Goal: Task Accomplishment & Management: Use online tool/utility

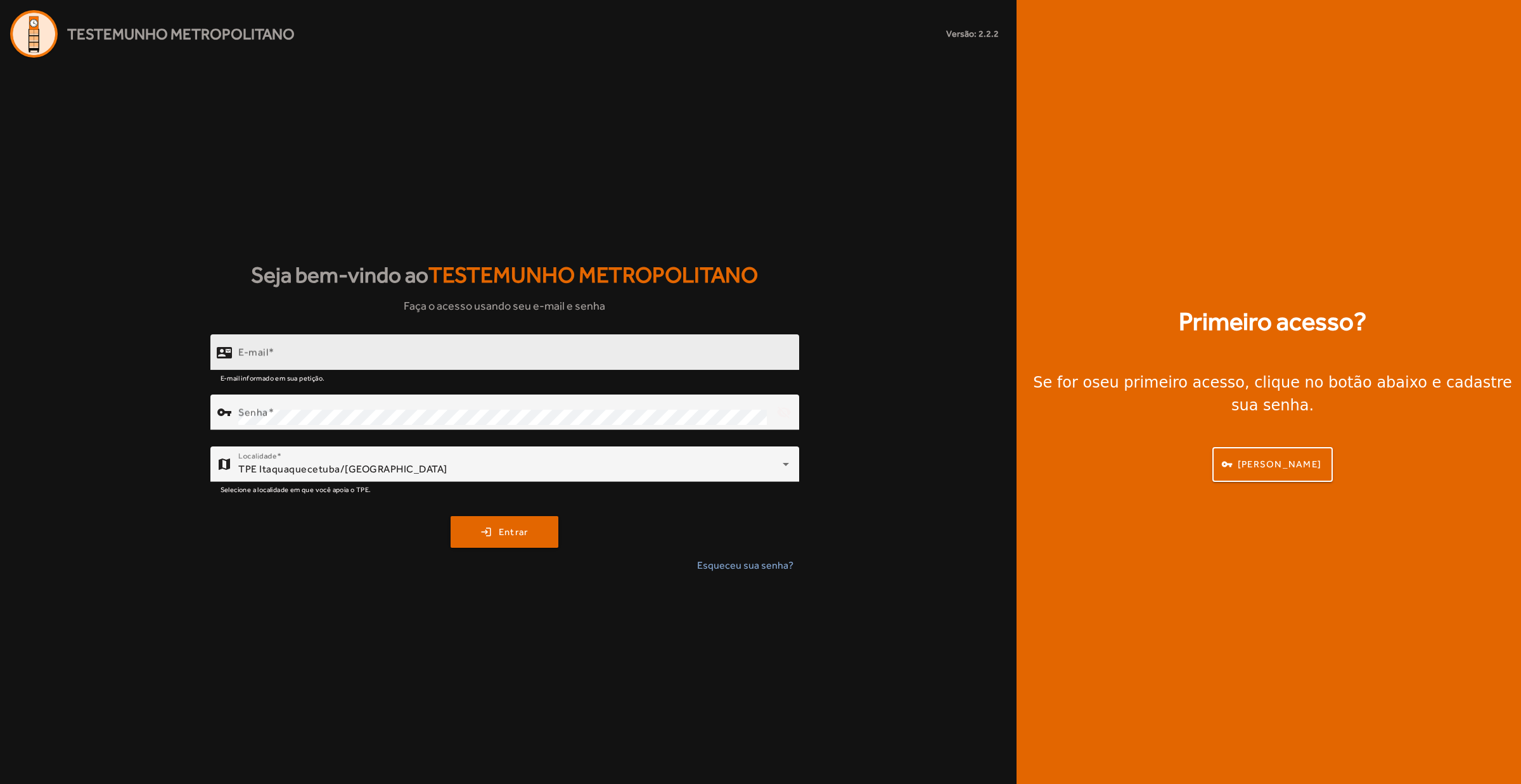
click at [439, 359] on input "E-mail" at bounding box center [513, 358] width 551 height 15
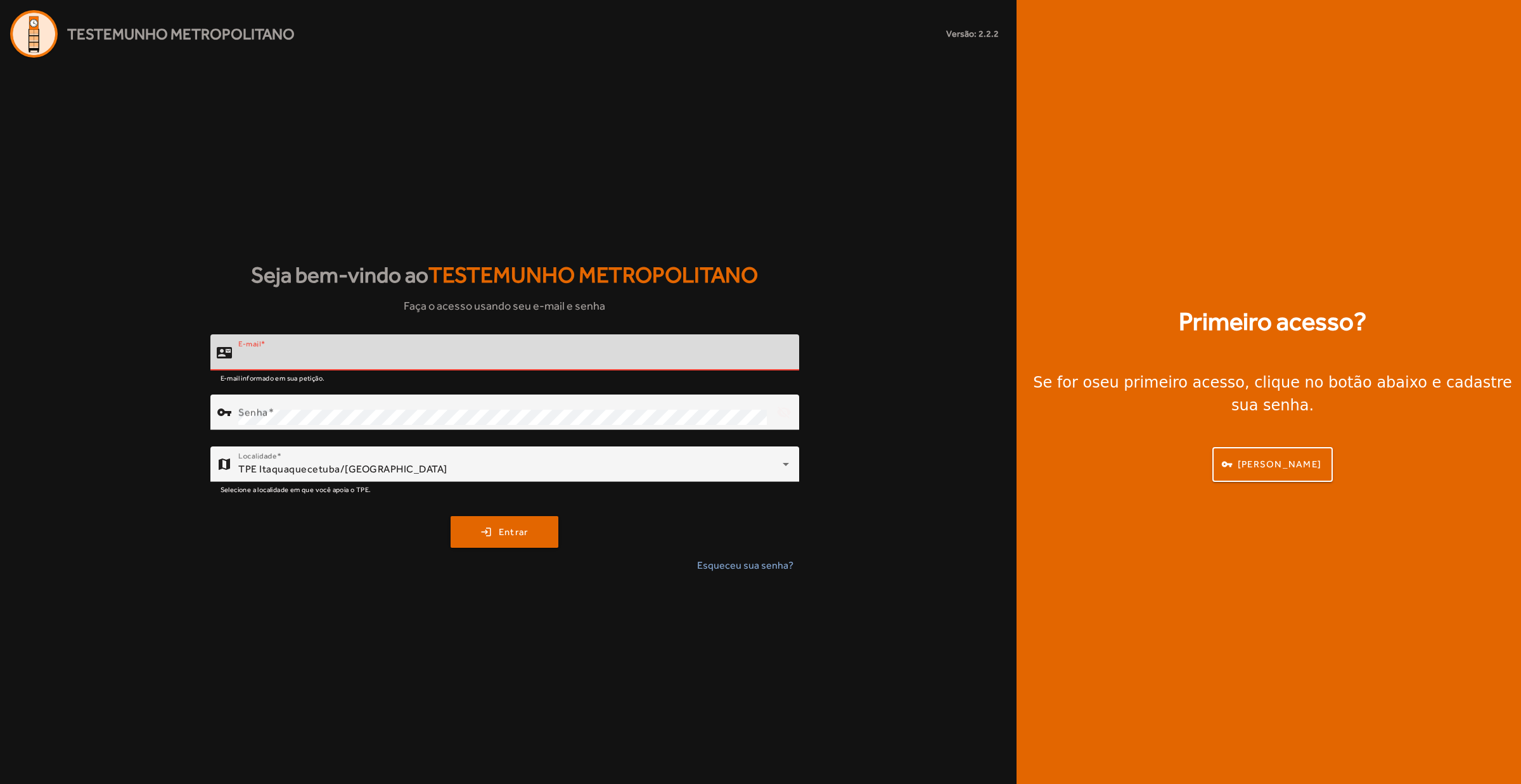
type input "**********"
click at [578, 533] on div "login Entrar" at bounding box center [505, 532] width 589 height 32
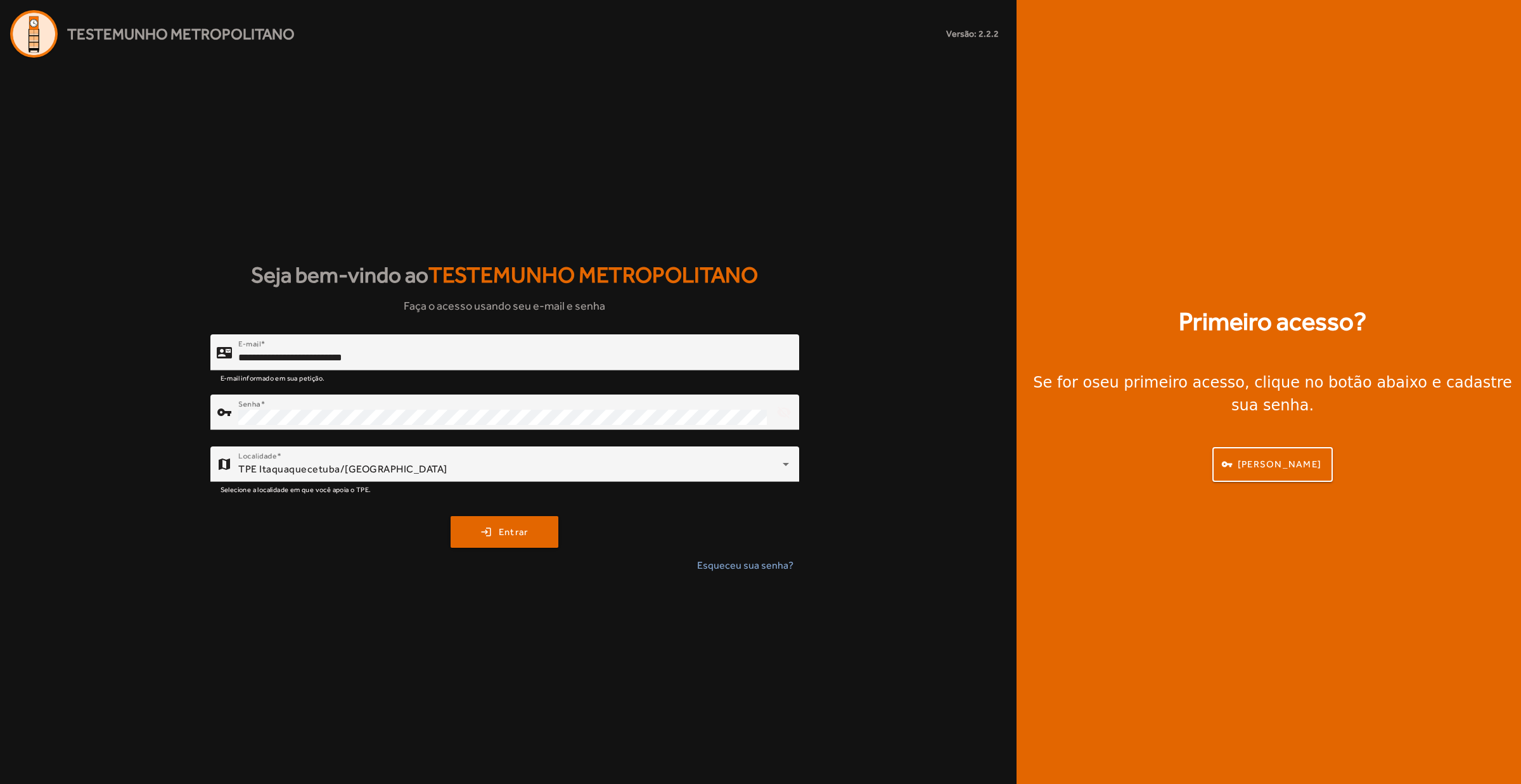
click at [559, 531] on div "login Entrar" at bounding box center [505, 532] width 589 height 32
click at [557, 531] on span "submit" at bounding box center [504, 532] width 105 height 30
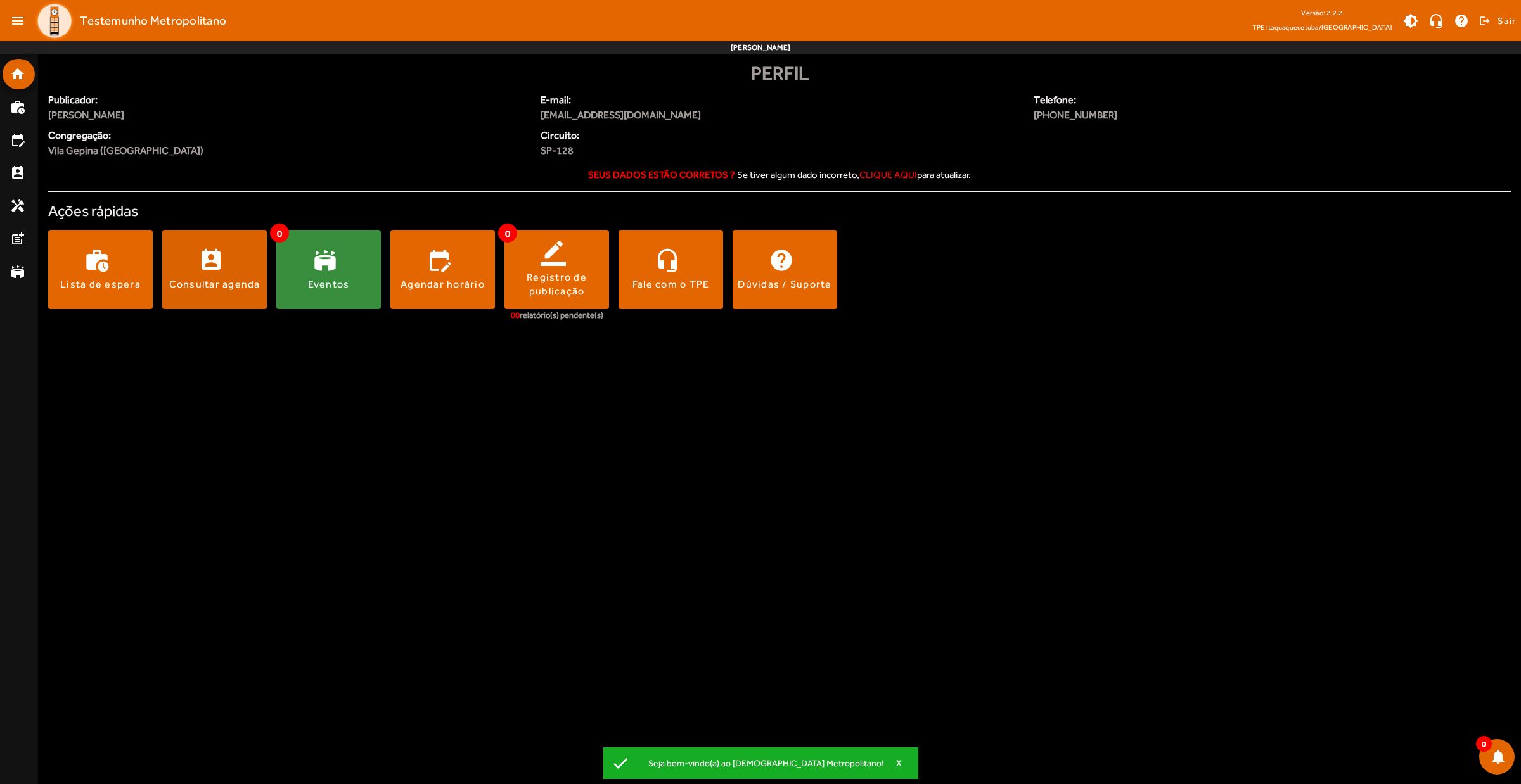
click at [249, 255] on span at bounding box center [214, 270] width 104 height 30
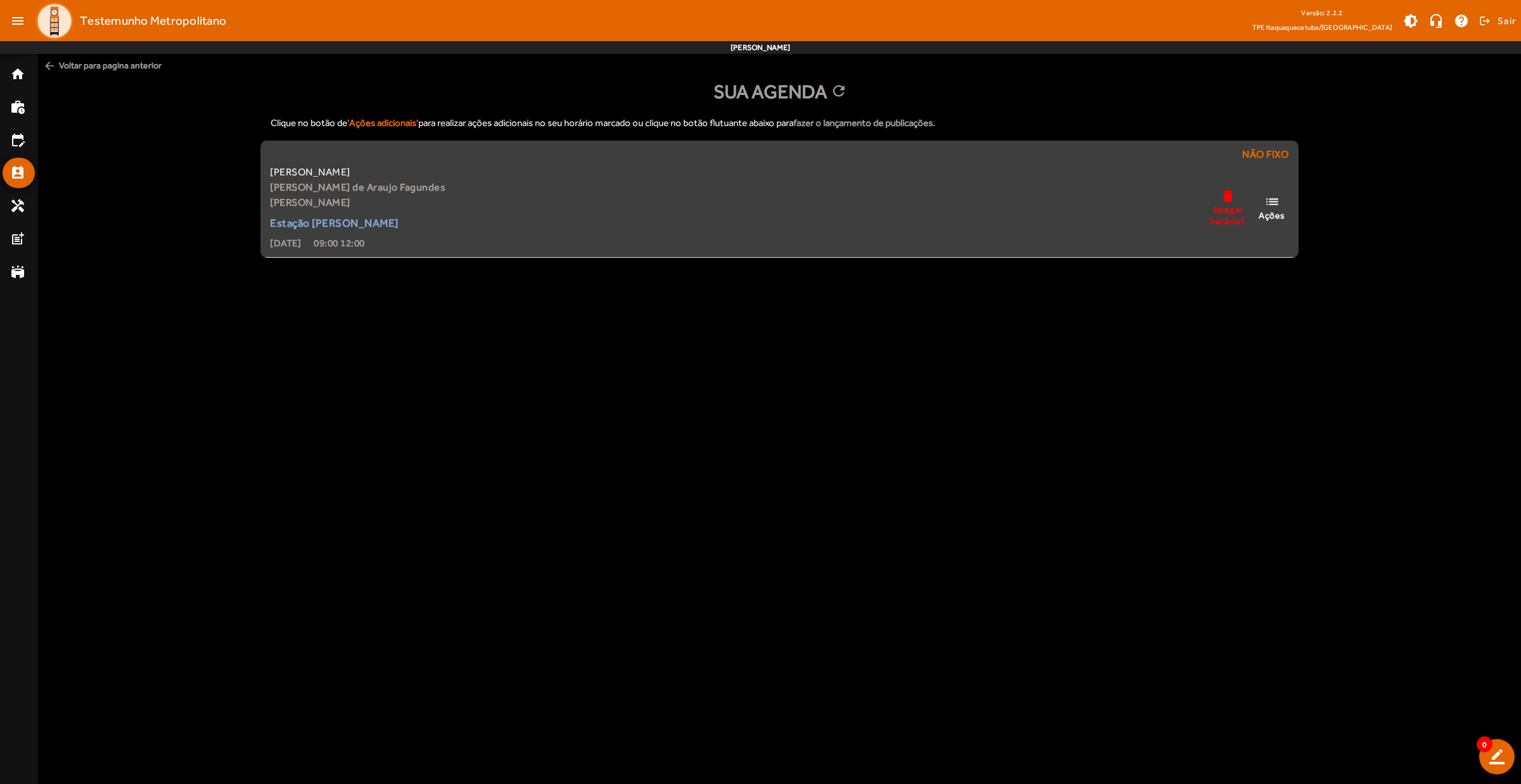
click at [1278, 210] on span "Ações" at bounding box center [1271, 216] width 26 height 12
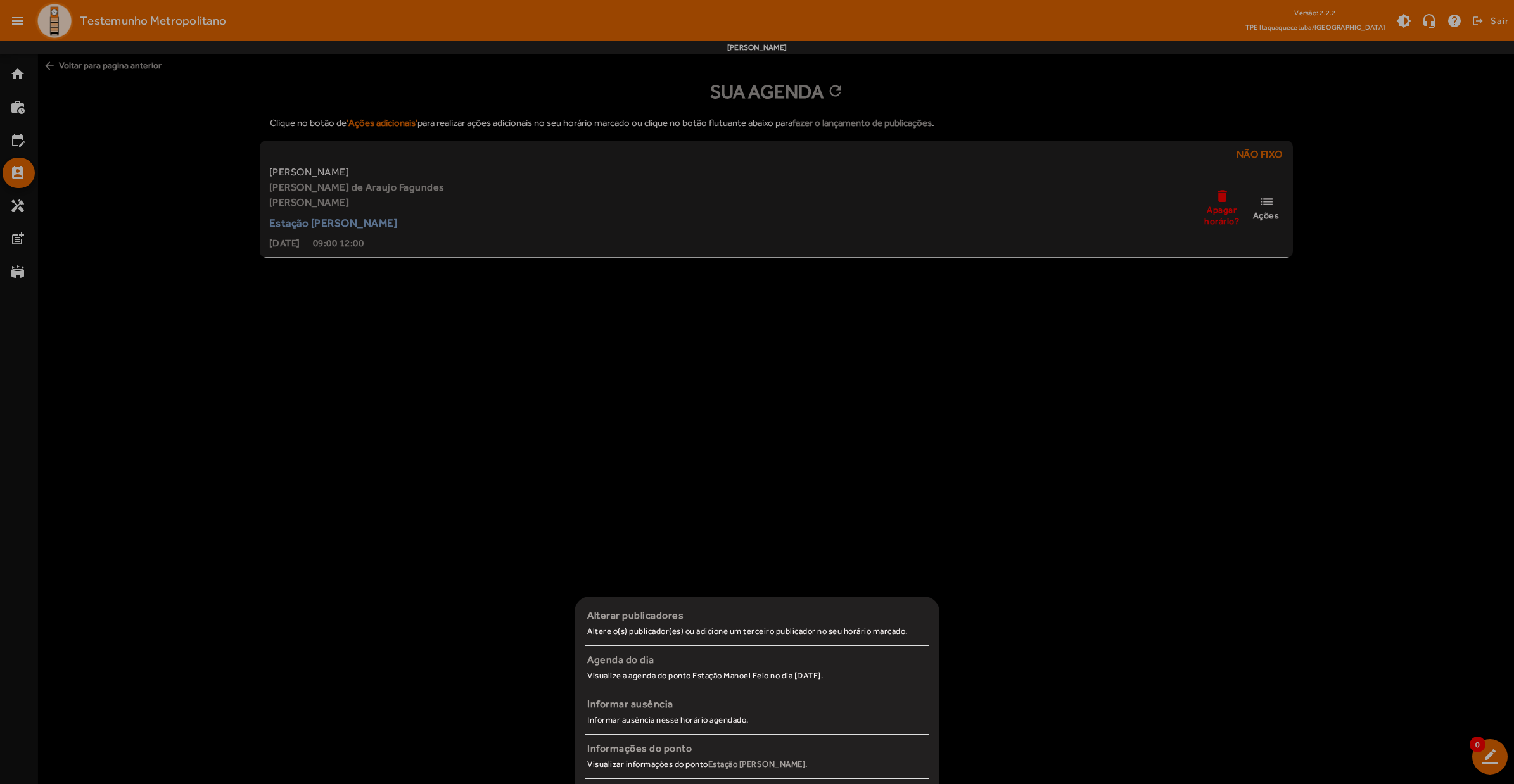
click at [1047, 441] on div at bounding box center [757, 392] width 1514 height 784
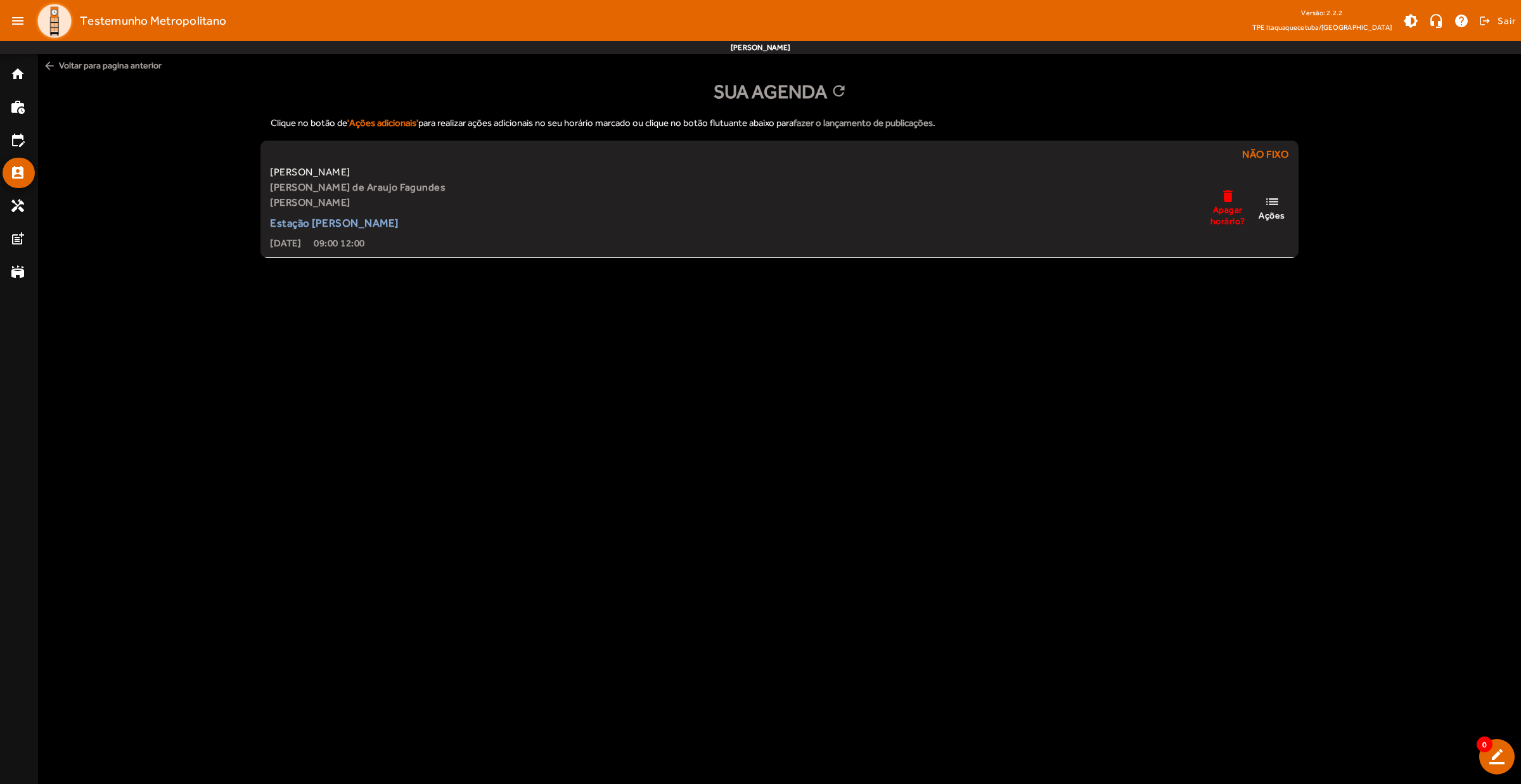
click at [401, 503] on body "menu Testemunho Metropolitano Versão: 2.2.2 TPE Itaquaquecetuba/SP brightness_m…" at bounding box center [760, 392] width 1521 height 784
